Goal: Communication & Community: Ask a question

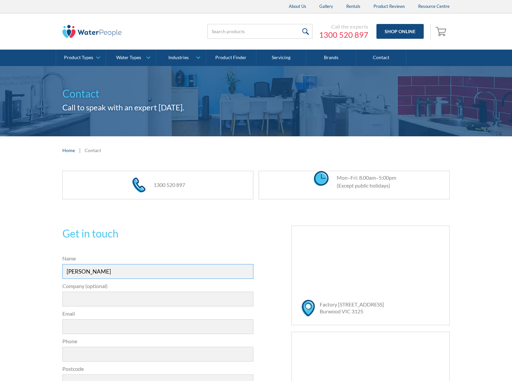
type input "[PERSON_NAME]"
type input "DominateBanners"
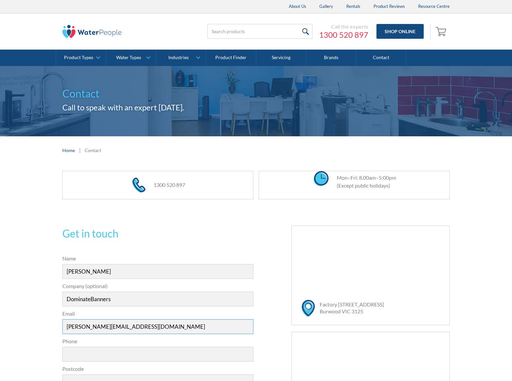
type input "[PERSON_NAME][EMAIL_ADDRESS][DOMAIN_NAME]"
type input "8054002077"
type input "91360"
type textarea "We can place your website banner on top position in search engines when someone…"
